Goal: Entertainment & Leisure: Consume media (video, audio)

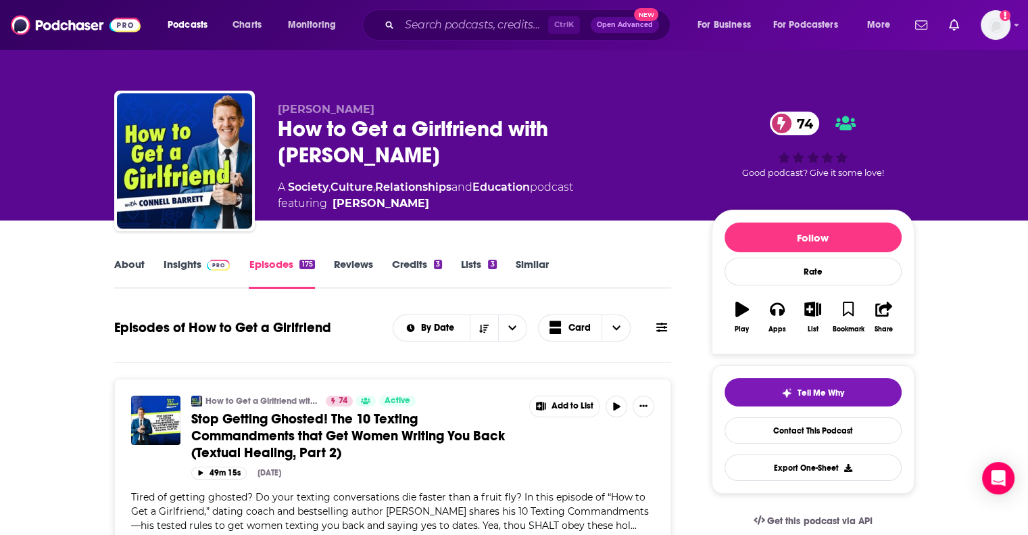
click at [130, 266] on link "About" at bounding box center [129, 273] width 30 height 31
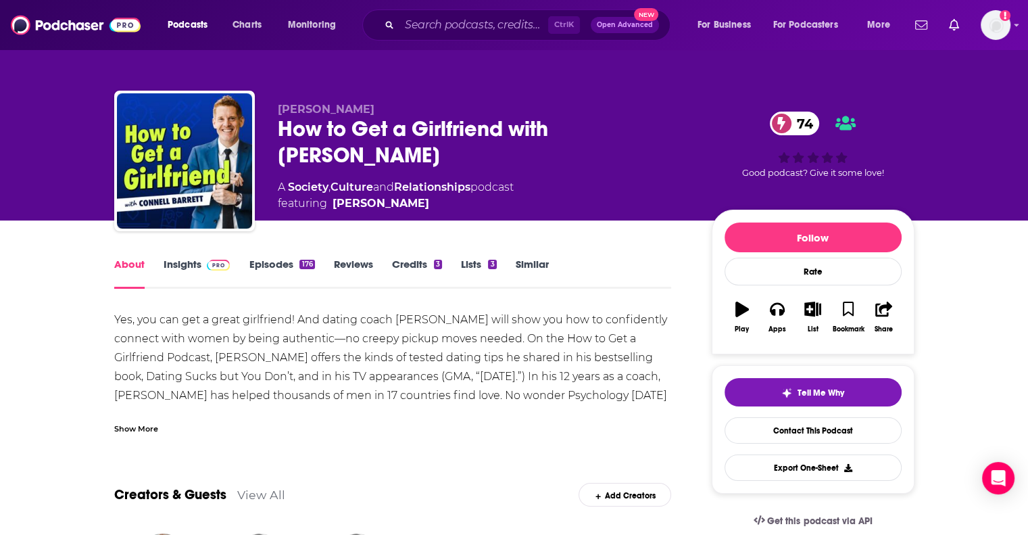
click at [262, 270] on link "Episodes 176" at bounding box center [282, 273] width 66 height 31
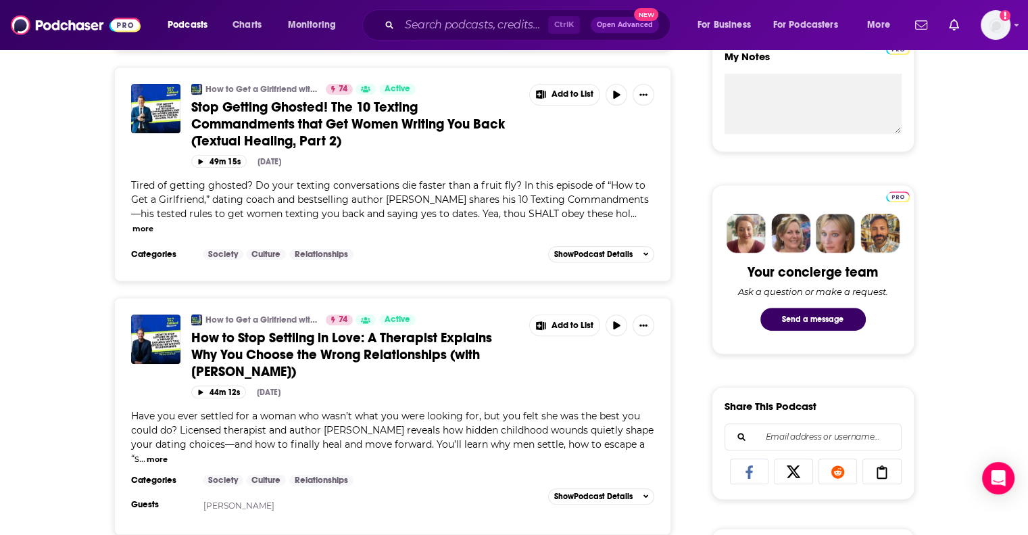
scroll to position [516, 0]
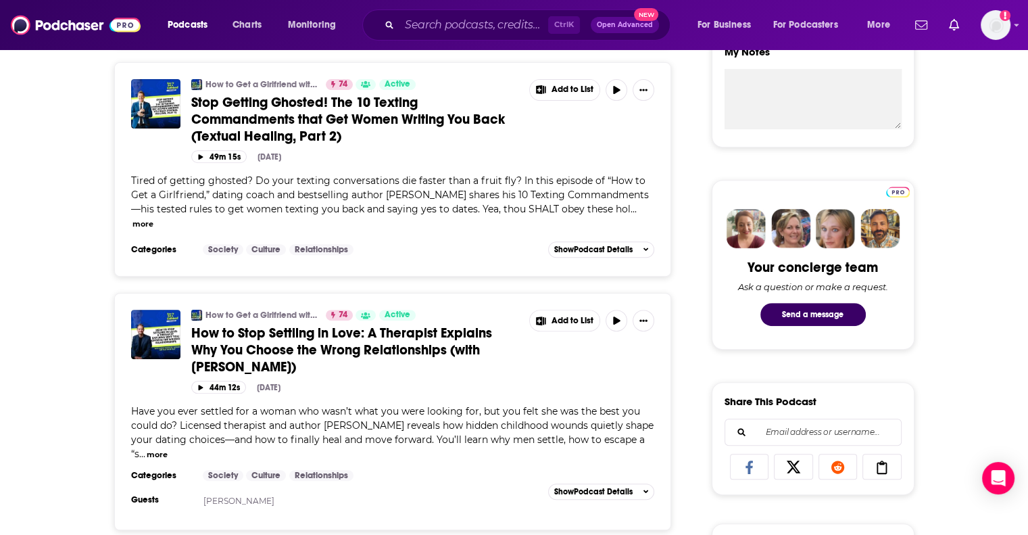
click at [280, 343] on span "How to Stop Settling in Love: A Therapist Explains Why You Choose the Wrong Rel…" at bounding box center [341, 350] width 301 height 51
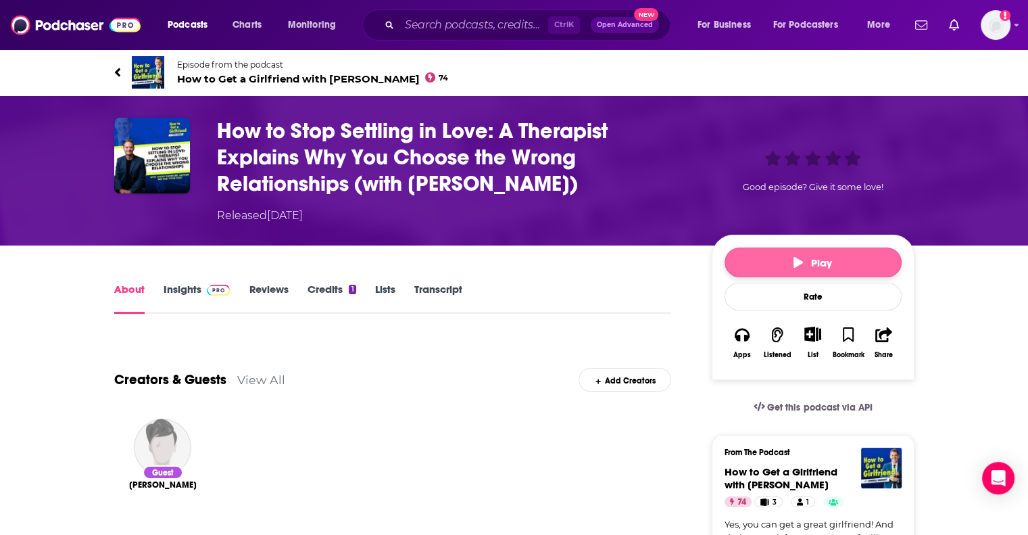
click at [806, 272] on button "Play" at bounding box center [813, 262] width 177 height 30
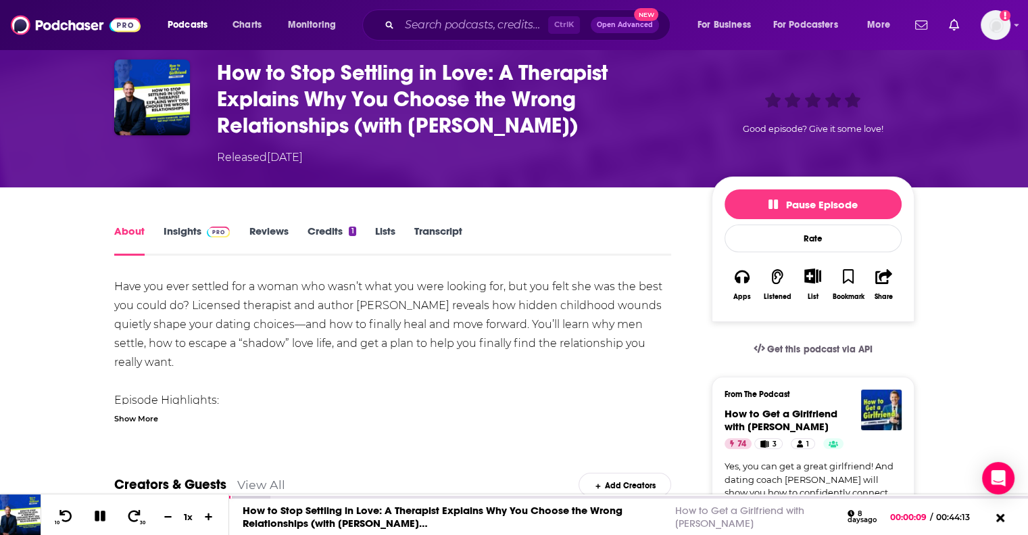
scroll to position [59, 0]
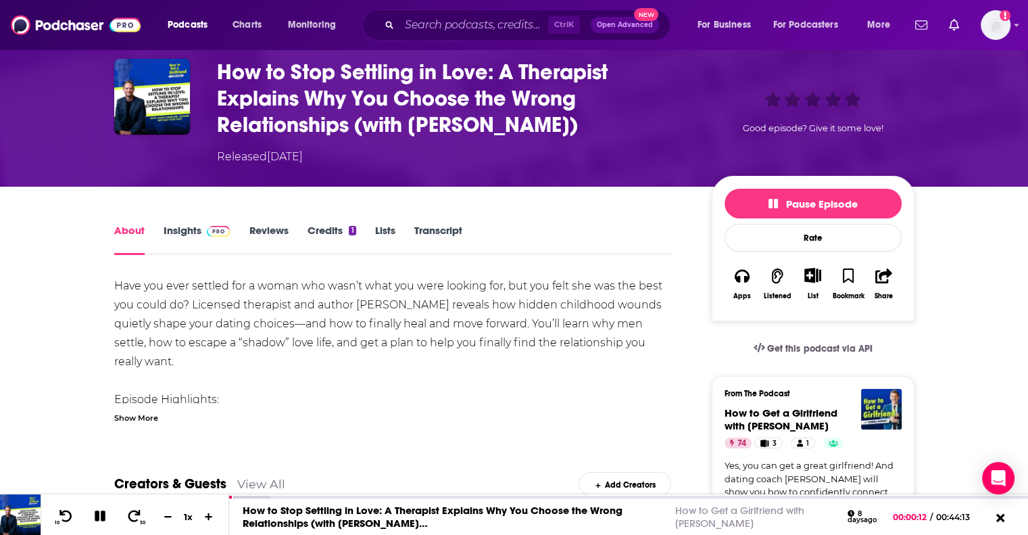
click at [343, 493] on div "Creators & Guests View All Add Creators" at bounding box center [393, 475] width 558 height 72
click at [350, 500] on div "00:06:42" at bounding box center [628, 498] width 799 height 5
click at [371, 498] on div "00:07:49" at bounding box center [628, 498] width 799 height 5
click at [131, 515] on icon at bounding box center [134, 516] width 17 height 14
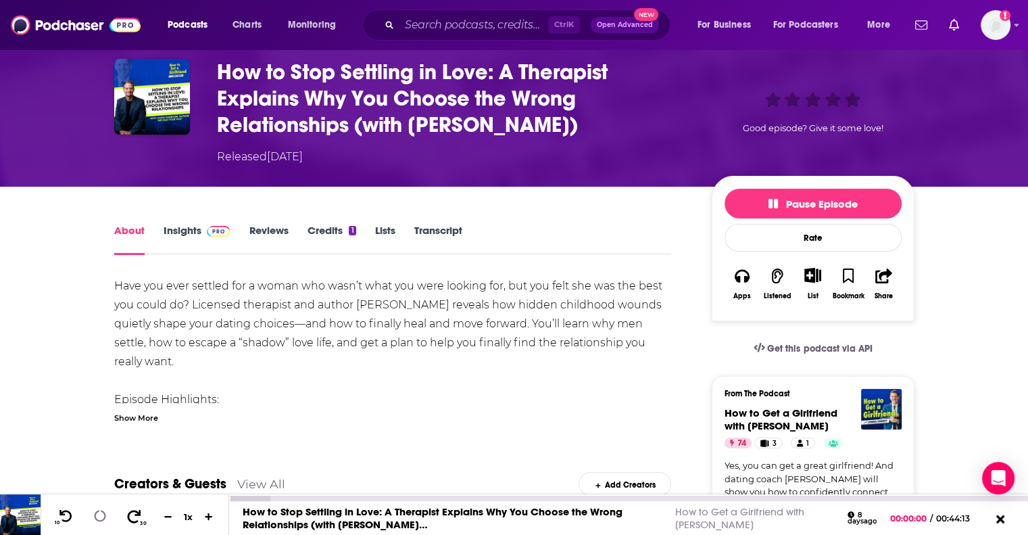
click at [131, 515] on icon at bounding box center [134, 516] width 17 height 14
click at [96, 513] on icon at bounding box center [100, 516] width 14 height 14
